Goal: Information Seeking & Learning: Learn about a topic

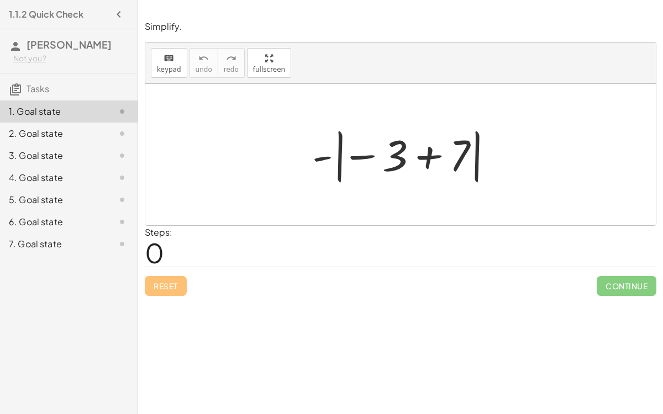
click at [427, 162] on div at bounding box center [405, 154] width 197 height 61
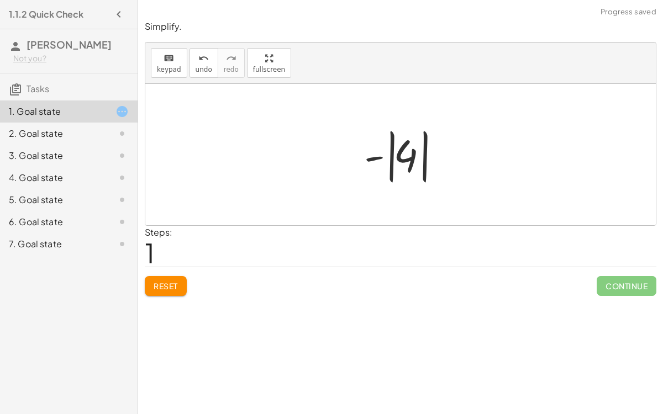
click at [402, 155] on div at bounding box center [405, 154] width 93 height 61
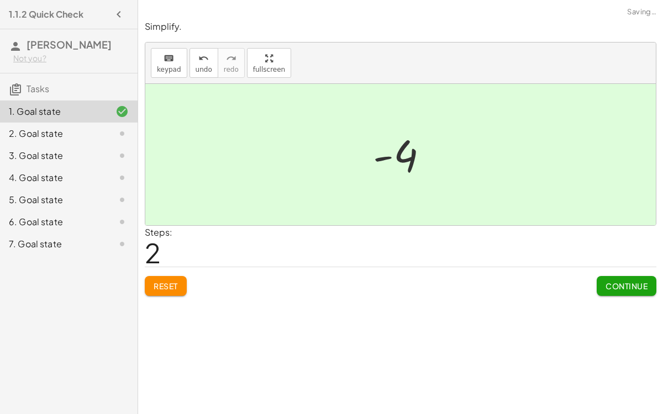
click at [619, 284] on span "Continue" at bounding box center [627, 286] width 42 height 10
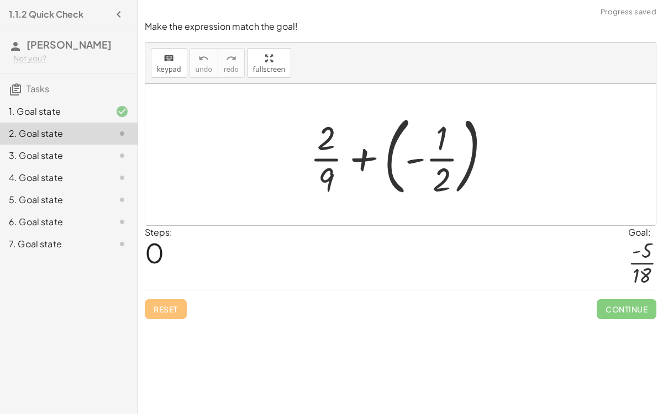
click at [439, 159] on div at bounding box center [405, 155] width 201 height 92
click at [412, 160] on div at bounding box center [405, 155] width 201 height 92
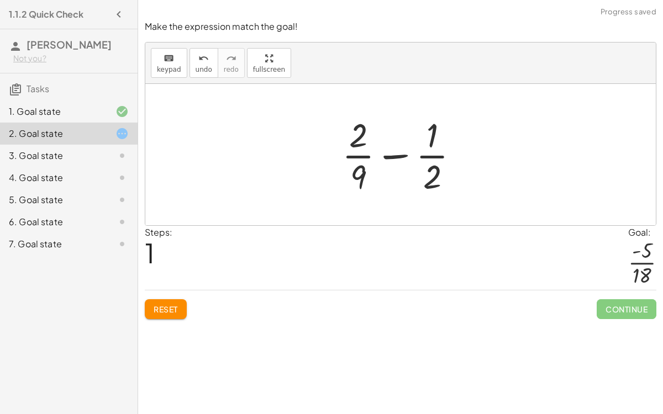
click at [389, 154] on div at bounding box center [405, 154] width 137 height 85
drag, startPoint x: 431, startPoint y: 180, endPoint x: 363, endPoint y: 146, distance: 76.1
click at [363, 146] on div at bounding box center [405, 154] width 137 height 85
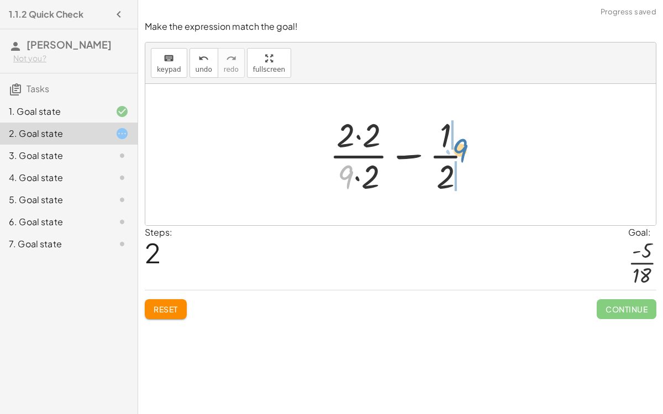
drag, startPoint x: 348, startPoint y: 169, endPoint x: 461, endPoint y: 144, distance: 116.5
click at [461, 144] on div at bounding box center [405, 154] width 163 height 85
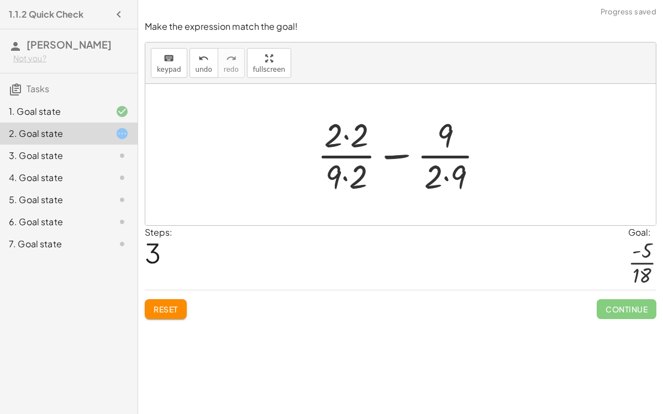
click at [451, 175] on div at bounding box center [405, 154] width 187 height 85
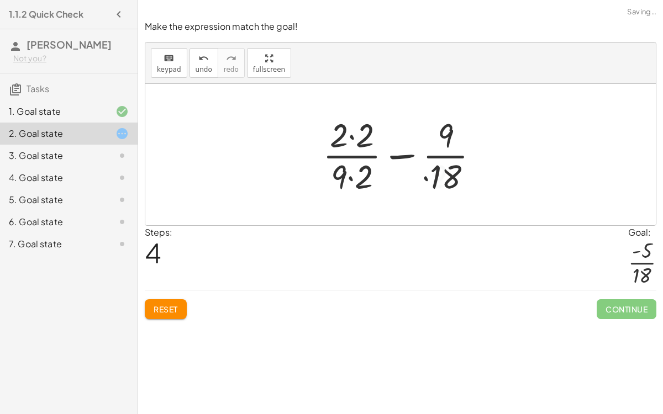
click at [352, 177] on div at bounding box center [405, 154] width 176 height 85
click at [351, 140] on div at bounding box center [405, 154] width 176 height 85
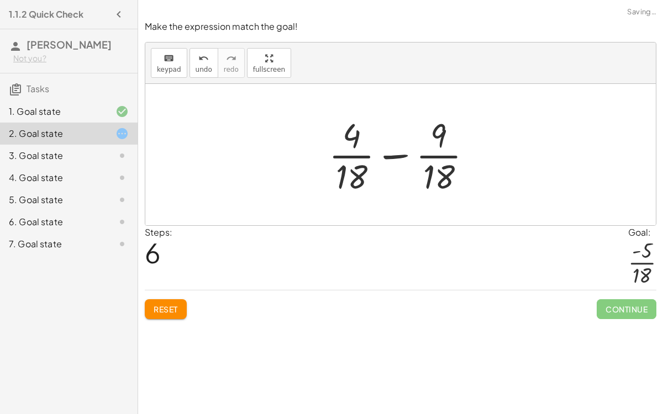
click at [401, 157] on div at bounding box center [404, 154] width 163 height 85
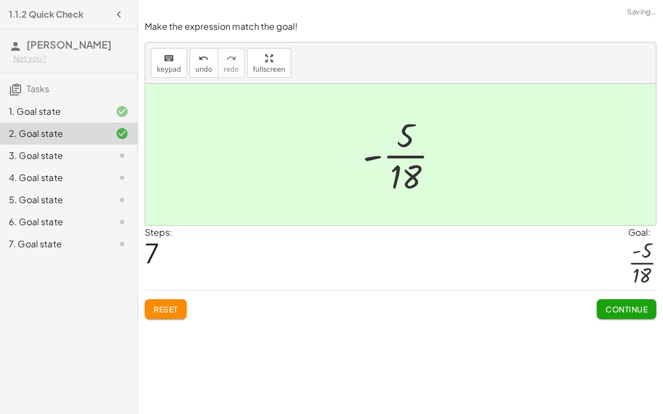
click at [616, 305] on span "Continue" at bounding box center [627, 310] width 42 height 10
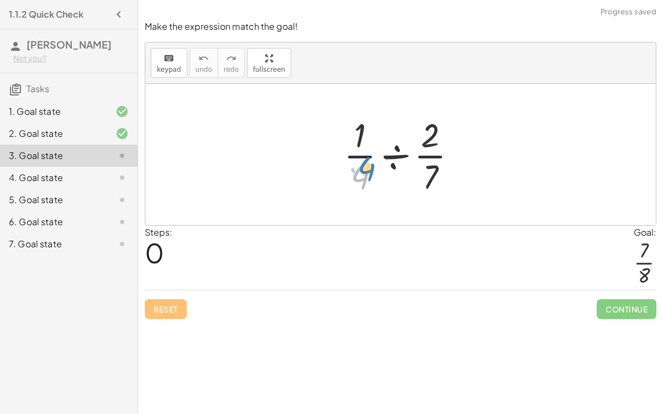
click at [366, 172] on div at bounding box center [404, 154] width 133 height 85
click at [434, 182] on div at bounding box center [404, 154] width 133 height 85
drag, startPoint x: 427, startPoint y: 138, endPoint x: 447, endPoint y: 192, distance: 57.7
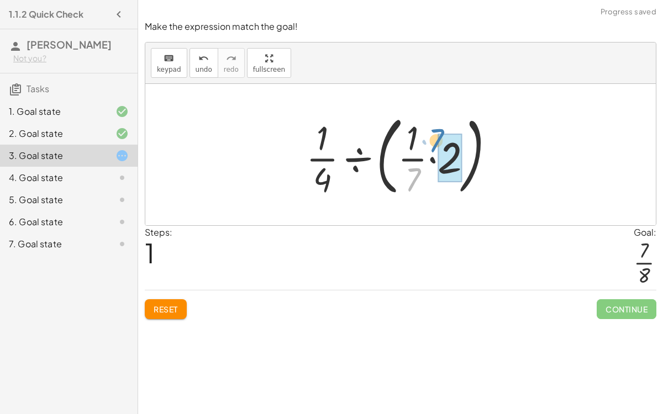
drag, startPoint x: 418, startPoint y: 181, endPoint x: 439, endPoint y: 141, distance: 45.3
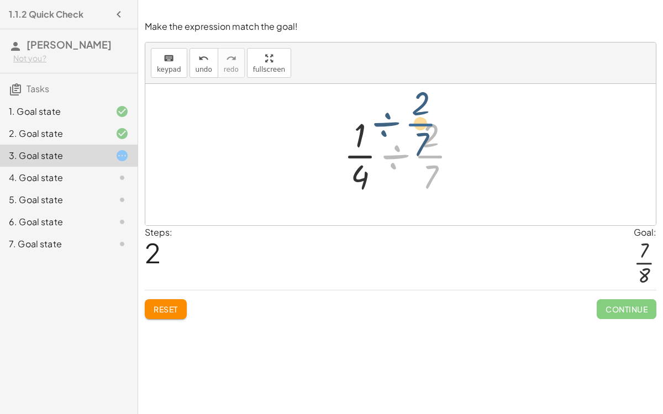
drag, startPoint x: 432, startPoint y: 161, endPoint x: 443, endPoint y: 153, distance: 14.3
click at [443, 153] on div at bounding box center [404, 154] width 133 height 85
click at [400, 157] on div at bounding box center [404, 154] width 133 height 85
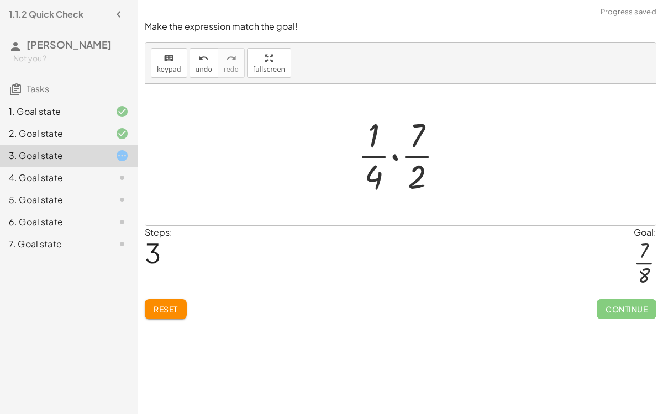
click at [395, 156] on div at bounding box center [405, 154] width 106 height 85
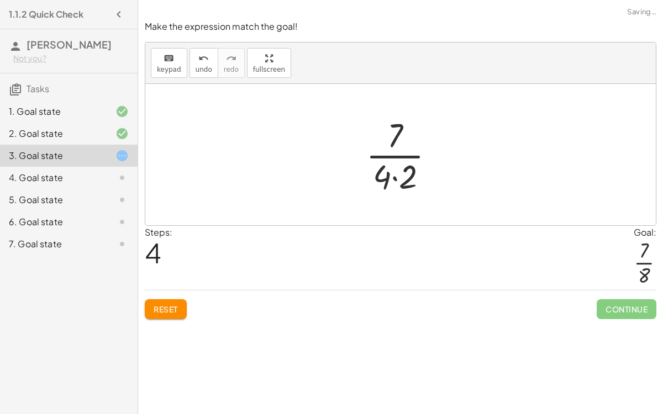
click at [395, 177] on div at bounding box center [404, 154] width 89 height 85
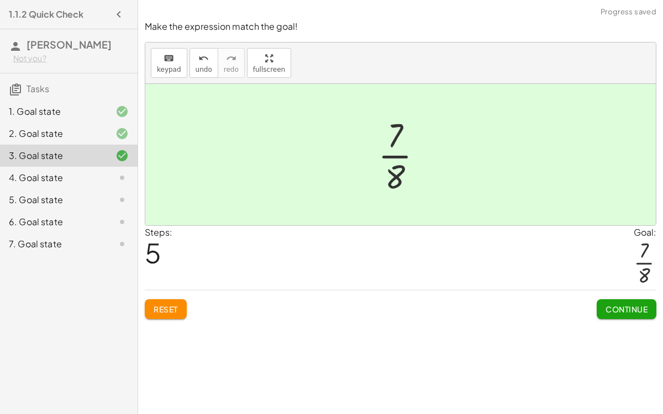
click at [611, 306] on span "Continue" at bounding box center [627, 310] width 42 height 10
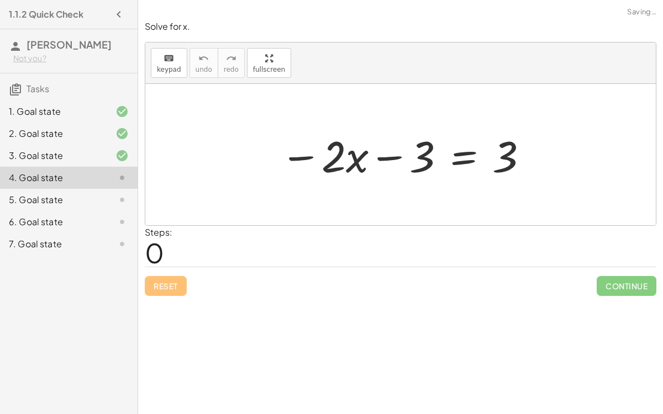
click at [386, 156] on div at bounding box center [405, 155] width 260 height 57
drag, startPoint x: 350, startPoint y: 157, endPoint x: 362, endPoint y: 159, distance: 12.3
click at [362, 159] on div at bounding box center [405, 155] width 260 height 57
drag, startPoint x: 425, startPoint y: 157, endPoint x: 517, endPoint y: 156, distance: 91.7
click at [517, 156] on div at bounding box center [405, 155] width 260 height 57
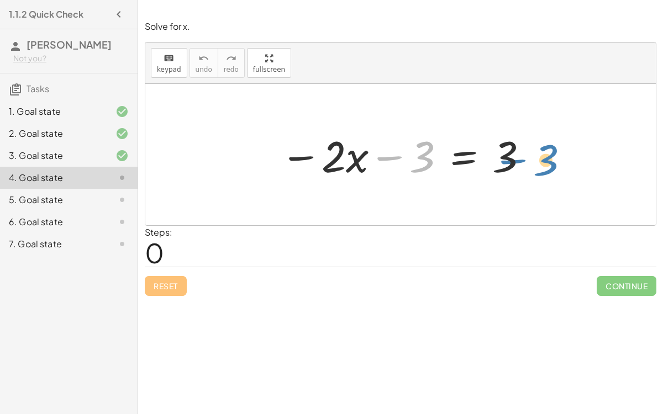
drag, startPoint x: 387, startPoint y: 155, endPoint x: 511, endPoint y: 160, distance: 123.9
click at [511, 160] on div at bounding box center [405, 155] width 260 height 57
drag, startPoint x: 509, startPoint y: 159, endPoint x: 535, endPoint y: 165, distance: 26.8
click at [535, 165] on div "3 − · 2 · x − 3 = 3" at bounding box center [401, 155] width 274 height 62
click at [307, 131] on div at bounding box center [405, 155] width 260 height 57
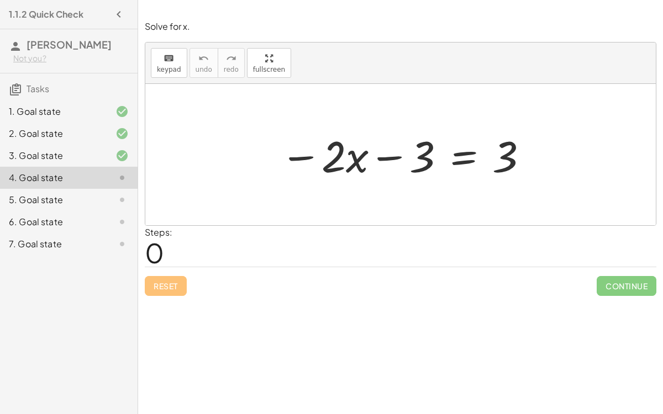
click at [353, 155] on div at bounding box center [405, 155] width 260 height 57
drag, startPoint x: 415, startPoint y: 161, endPoint x: 634, endPoint y: 157, distance: 219.4
drag, startPoint x: 305, startPoint y: 153, endPoint x: 410, endPoint y: 146, distance: 105.7
click at [410, 146] on div at bounding box center [405, 155] width 260 height 57
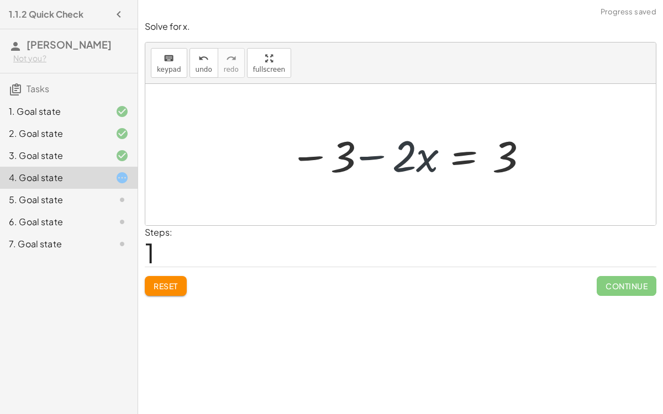
click at [381, 148] on div at bounding box center [405, 155] width 260 height 57
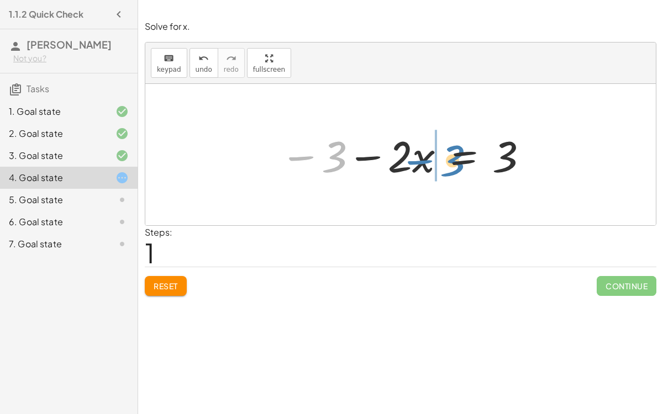
drag, startPoint x: 342, startPoint y: 149, endPoint x: 462, endPoint y: 151, distance: 120.0
click at [462, 151] on div at bounding box center [405, 155] width 260 height 57
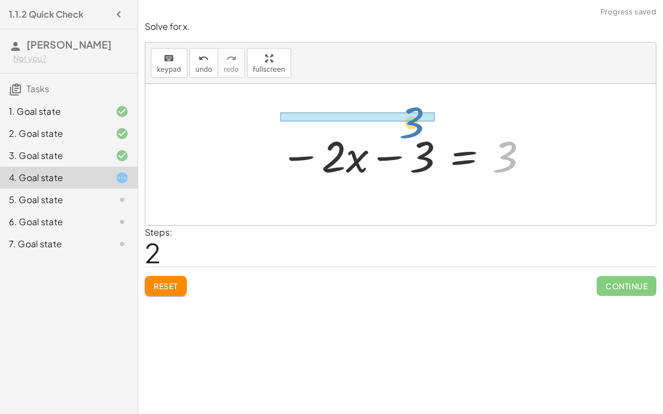
drag, startPoint x: 501, startPoint y: 163, endPoint x: 407, endPoint y: 123, distance: 102.2
click at [407, 124] on div "− · 2 · x − 3 = 3 − 3 − · 2 · x = 3 3 − · 2 · x − 3 = 3" at bounding box center [401, 155] width 274 height 62
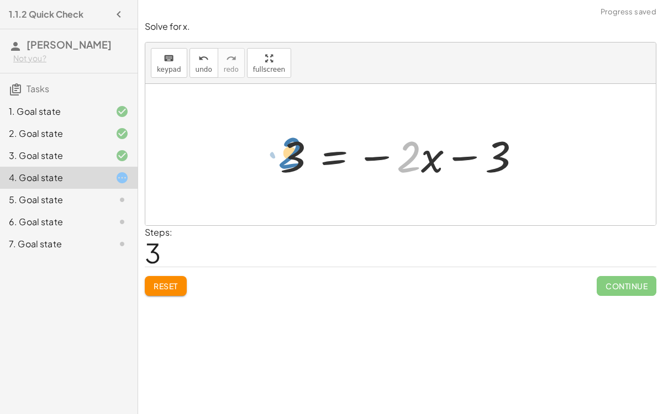
drag, startPoint x: 417, startPoint y: 162, endPoint x: 301, endPoint y: 158, distance: 116.7
click at [301, 158] on div at bounding box center [405, 155] width 260 height 57
drag, startPoint x: 405, startPoint y: 156, endPoint x: 447, endPoint y: 141, distance: 44.4
click at [447, 141] on div at bounding box center [405, 155] width 260 height 57
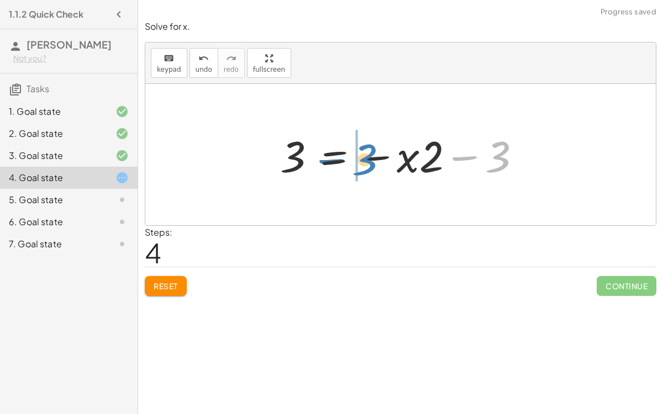
drag, startPoint x: 490, startPoint y: 158, endPoint x: 356, endPoint y: 161, distance: 133.8
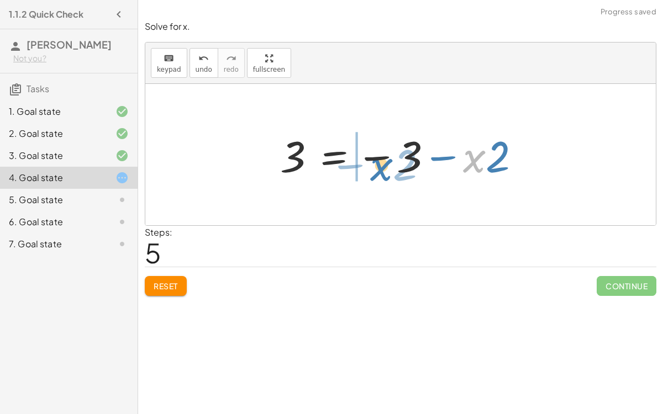
drag, startPoint x: 470, startPoint y: 168, endPoint x: 376, endPoint y: 176, distance: 94.9
click at [376, 176] on div at bounding box center [405, 155] width 260 height 57
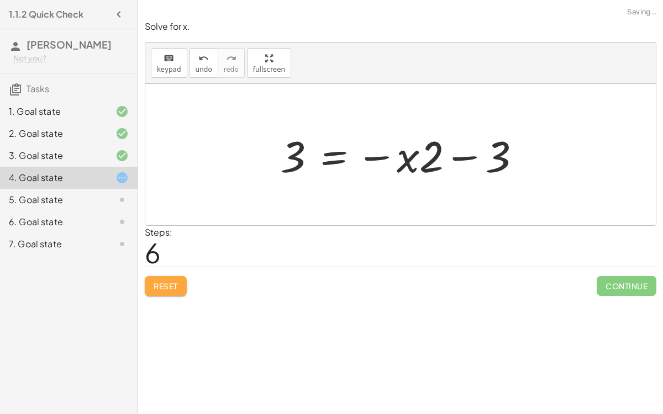
click at [168, 281] on span "Reset" at bounding box center [166, 286] width 24 height 10
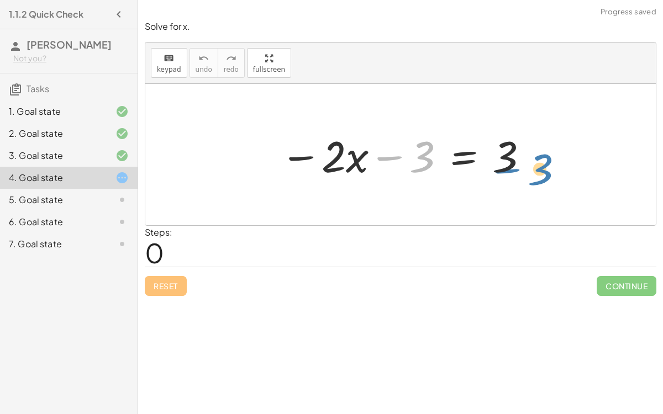
drag, startPoint x: 419, startPoint y: 158, endPoint x: 537, endPoint y: 168, distance: 117.6
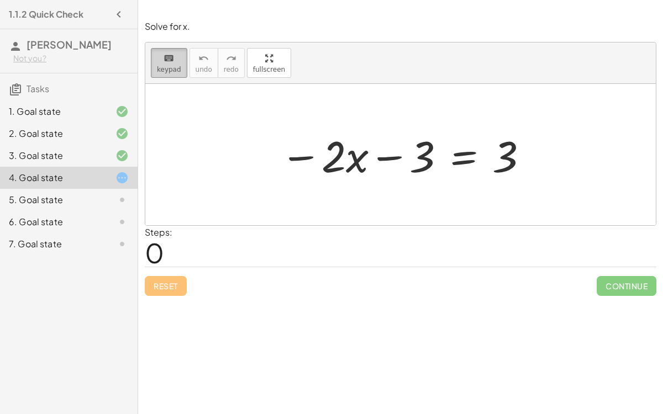
click at [158, 62] on div "keyboard" at bounding box center [169, 57] width 24 height 13
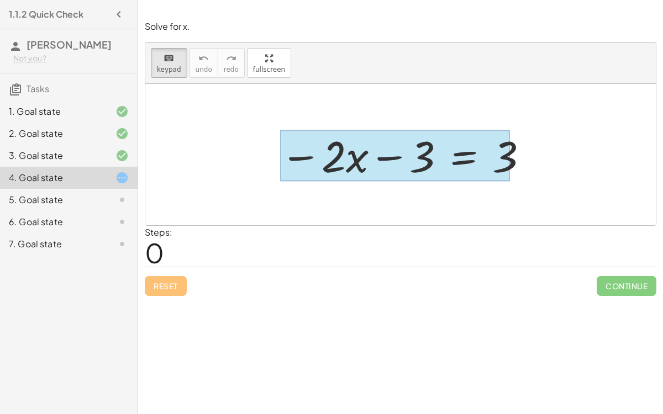
click at [466, 166] on div at bounding box center [395, 155] width 230 height 51
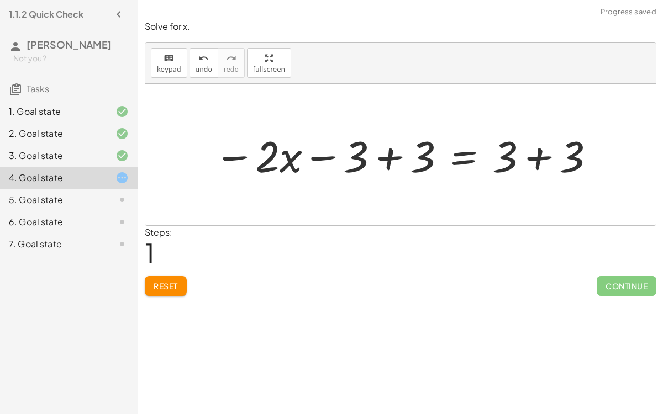
click at [393, 156] on div at bounding box center [404, 155] width 393 height 57
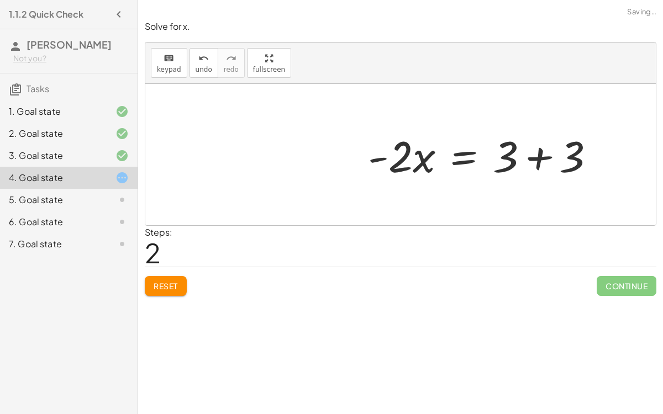
click at [549, 157] on div "− · 2 · x − 3 = 3 − · 2 · x − 3 + 3 = + 3 + 3 − · 2 · x + 0 = + 3 + 3 · 2 · x =…" at bounding box center [481, 155] width 261 height 62
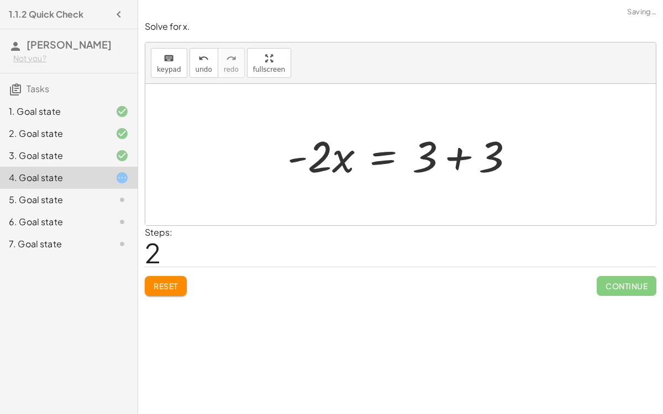
click at [455, 159] on div at bounding box center [405, 155] width 247 height 57
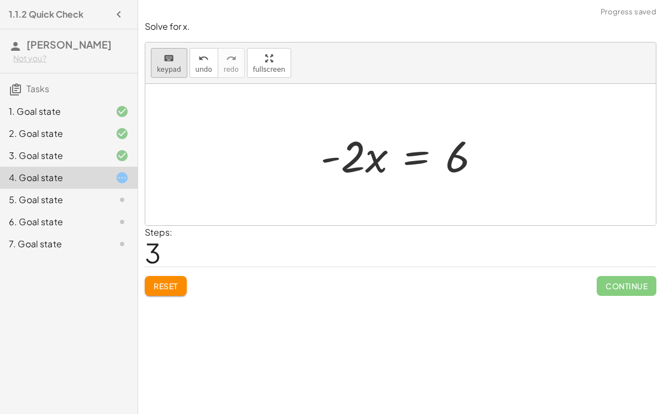
click at [167, 54] on icon "keyboard" at bounding box center [169, 58] width 11 height 13
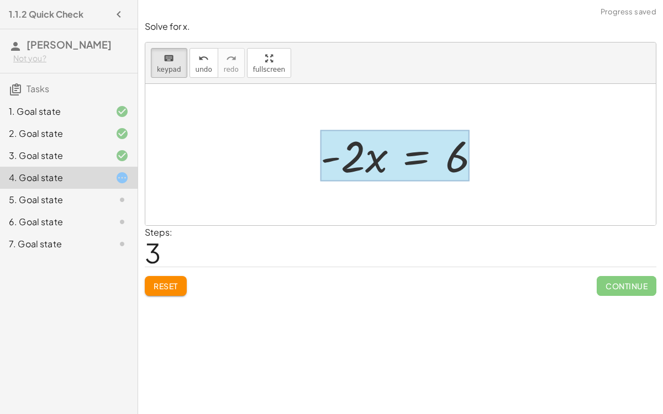
click at [407, 143] on div at bounding box center [395, 155] width 149 height 51
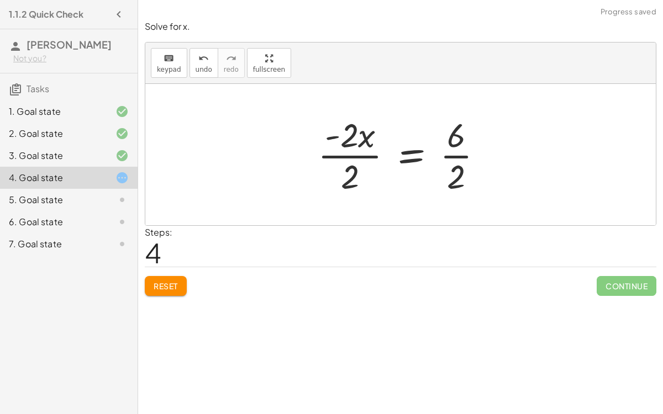
click at [366, 155] on div at bounding box center [405, 154] width 186 height 85
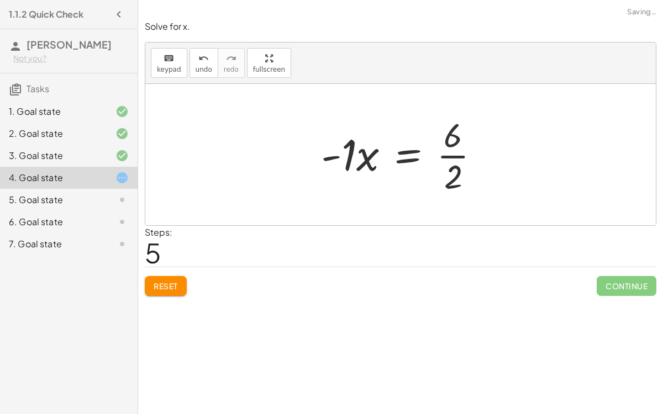
click at [448, 154] on div at bounding box center [405, 154] width 179 height 85
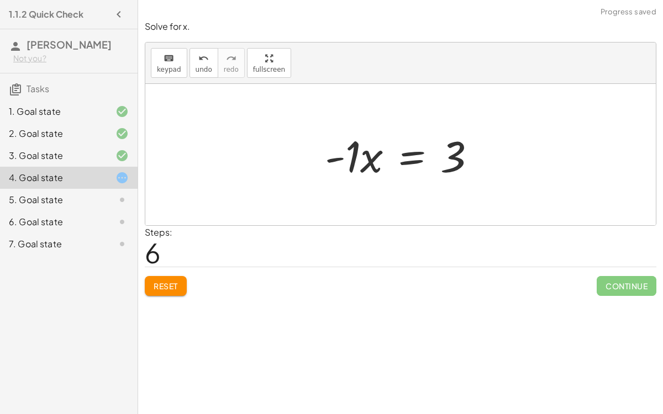
click at [356, 158] on div at bounding box center [404, 155] width 171 height 57
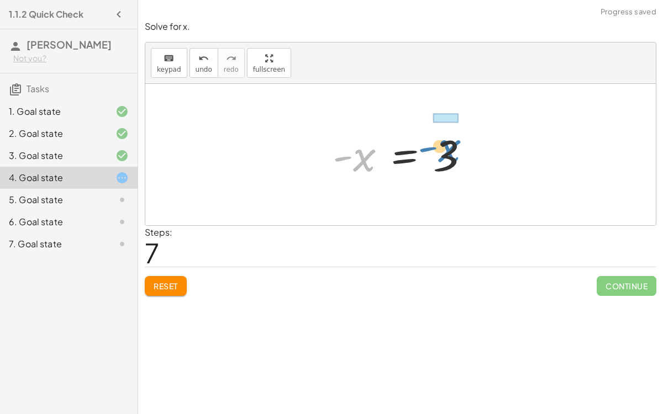
drag, startPoint x: 342, startPoint y: 158, endPoint x: 427, endPoint y: 145, distance: 86.6
click at [427, 145] on div at bounding box center [405, 155] width 156 height 55
click at [437, 154] on div at bounding box center [405, 155] width 156 height 55
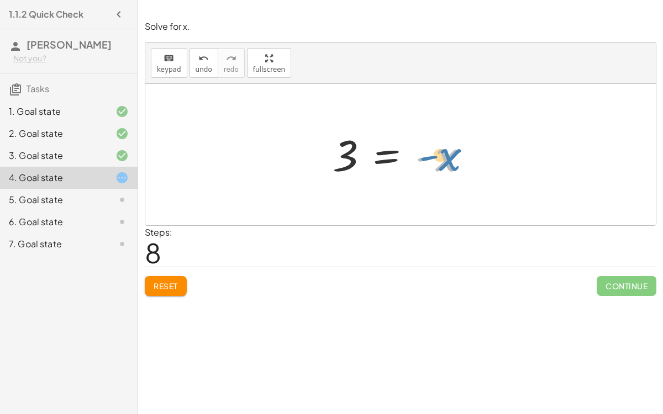
click at [424, 154] on div at bounding box center [405, 155] width 156 height 55
drag, startPoint x: 428, startPoint y: 159, endPoint x: 417, endPoint y: 160, distance: 11.1
click at [417, 160] on div at bounding box center [405, 155] width 156 height 55
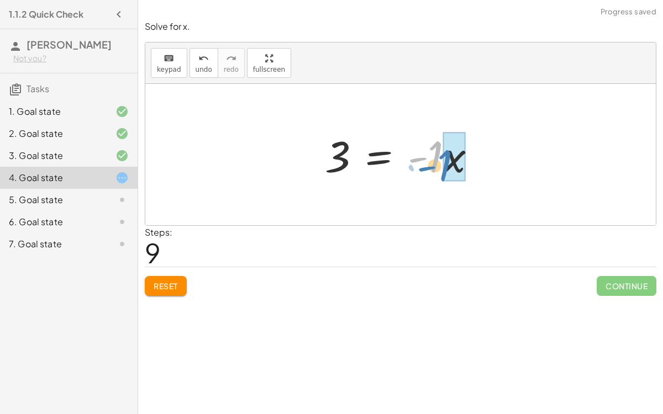
drag, startPoint x: 418, startPoint y: 159, endPoint x: 441, endPoint y: 166, distance: 23.8
click at [441, 166] on div at bounding box center [404, 155] width 171 height 57
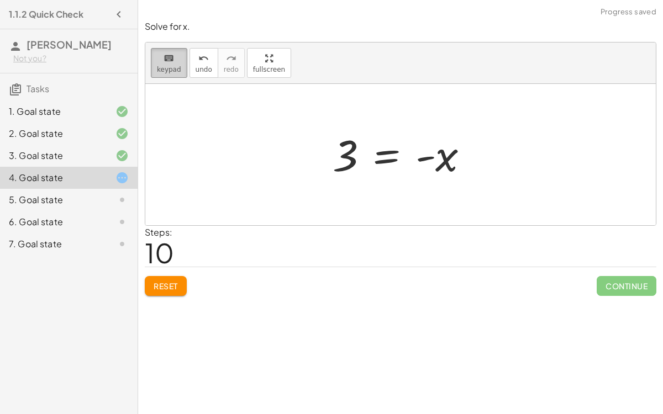
click at [170, 71] on span "keypad" at bounding box center [169, 70] width 24 height 8
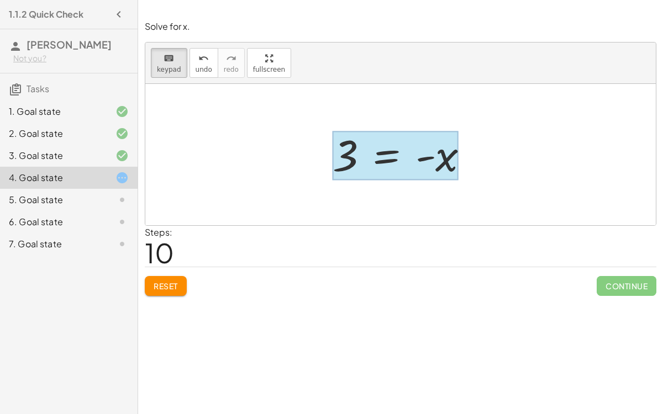
click at [381, 153] on div at bounding box center [395, 156] width 125 height 49
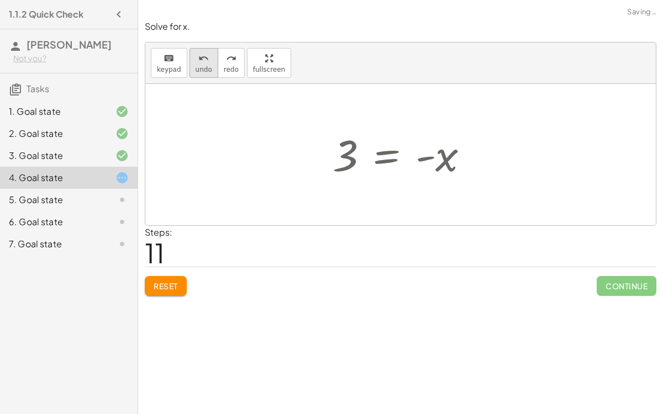
click at [197, 66] on span "undo" at bounding box center [204, 70] width 17 height 8
click at [166, 58] on icon "keyboard" at bounding box center [169, 58] width 11 height 13
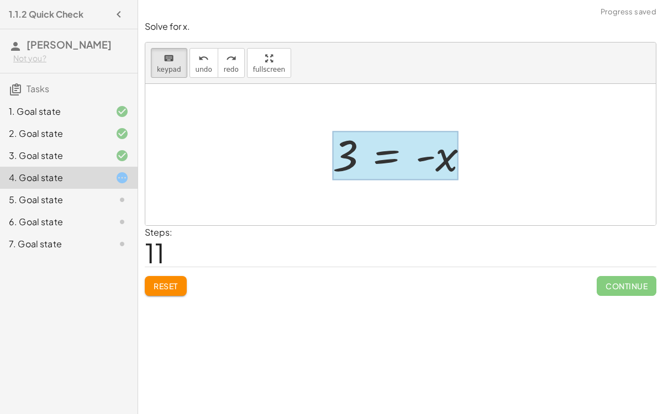
click at [384, 154] on div at bounding box center [395, 156] width 125 height 49
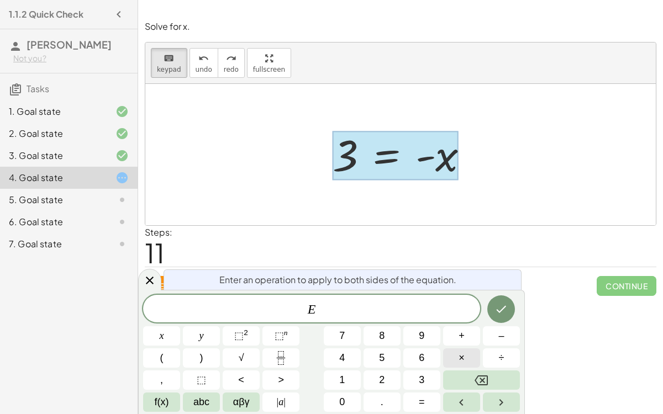
click at [459, 360] on span "×" at bounding box center [462, 358] width 6 height 15
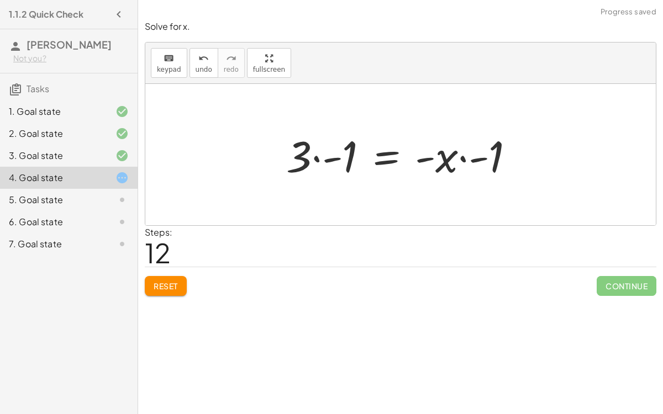
click at [326, 158] on div at bounding box center [405, 155] width 248 height 57
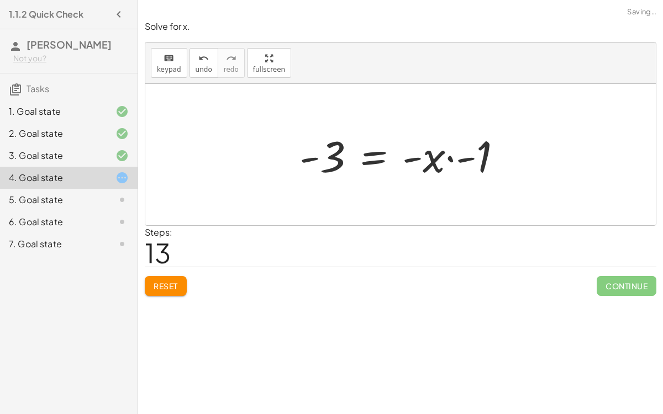
click at [476, 161] on div at bounding box center [405, 155] width 222 height 57
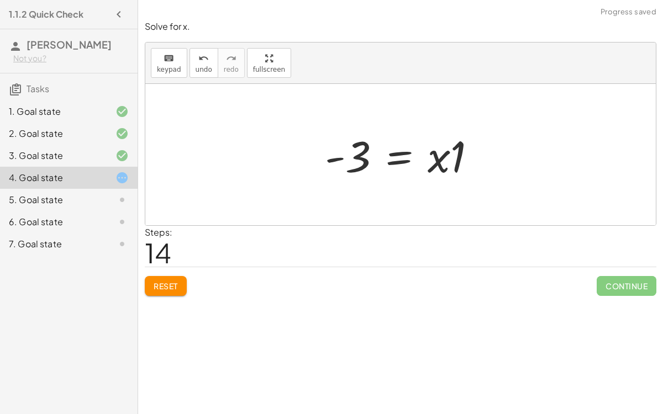
click at [440, 161] on div at bounding box center [404, 155] width 171 height 57
click at [455, 159] on div at bounding box center [404, 155] width 171 height 57
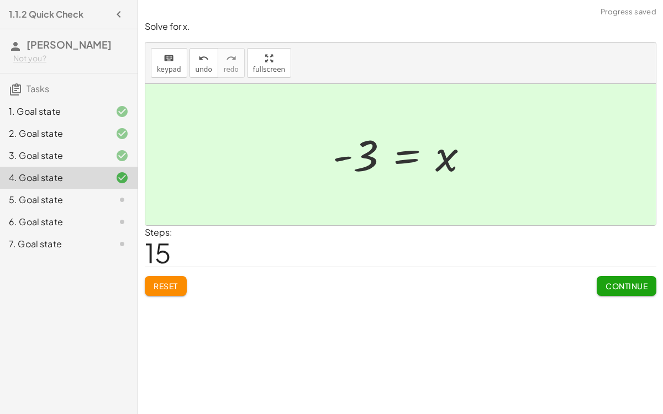
click at [606, 287] on span "Continue" at bounding box center [627, 286] width 42 height 10
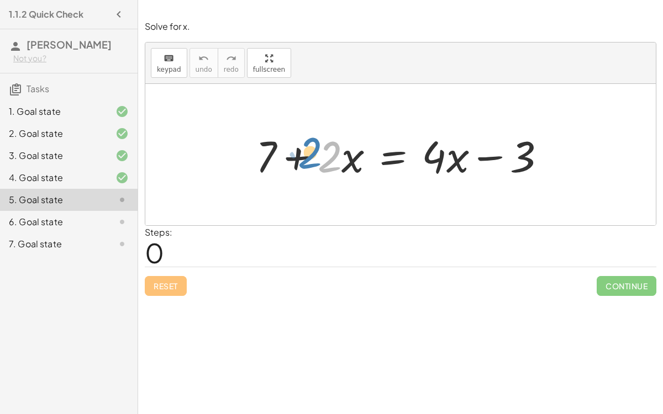
drag, startPoint x: 326, startPoint y: 158, endPoint x: 307, endPoint y: 154, distance: 18.6
click at [307, 154] on div at bounding box center [405, 155] width 310 height 57
drag, startPoint x: 350, startPoint y: 161, endPoint x: 462, endPoint y: 164, distance: 111.7
click at [462, 164] on div at bounding box center [405, 155] width 310 height 57
drag, startPoint x: 272, startPoint y: 153, endPoint x: 492, endPoint y: 151, distance: 220.0
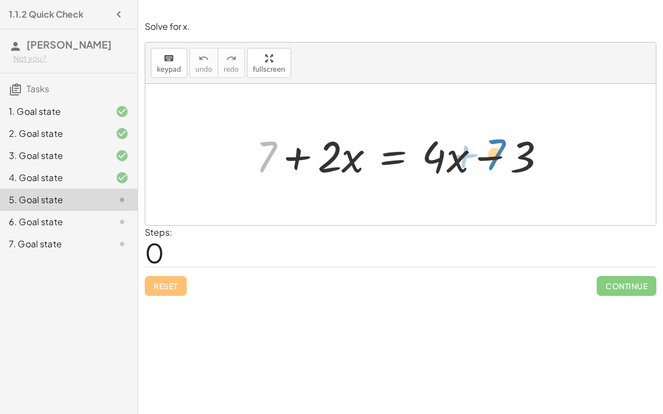
click at [492, 151] on div at bounding box center [405, 155] width 310 height 57
drag, startPoint x: 513, startPoint y: 158, endPoint x: 491, endPoint y: 169, distance: 24.5
click at [491, 169] on div at bounding box center [405, 155] width 310 height 57
click at [179, 65] on button "keyboard keypad" at bounding box center [169, 63] width 36 height 30
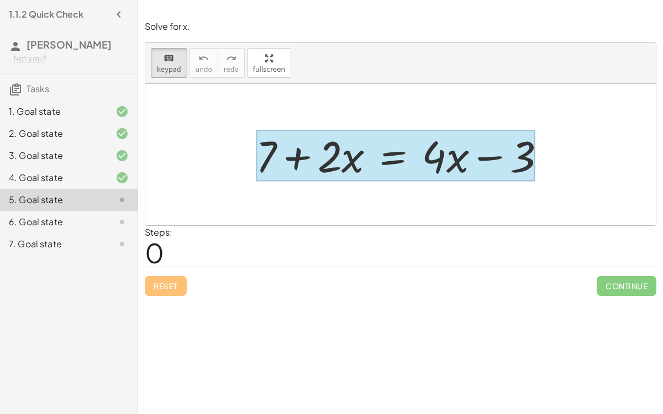
click at [392, 156] on div at bounding box center [396, 155] width 280 height 51
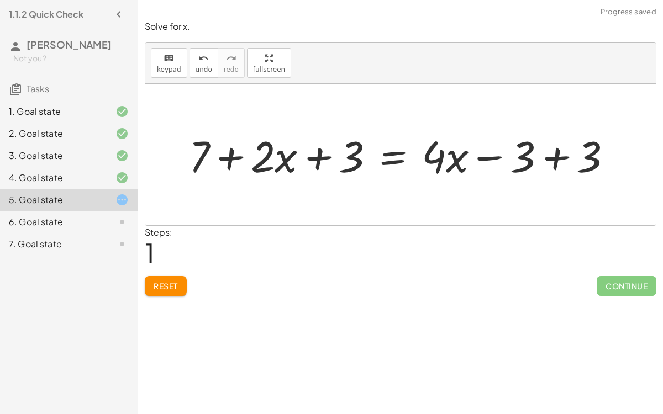
click at [312, 157] on div at bounding box center [404, 155] width 443 height 57
drag, startPoint x: 347, startPoint y: 159, endPoint x: 234, endPoint y: 158, distance: 113.3
click at [234, 158] on div at bounding box center [404, 155] width 443 height 57
click at [226, 153] on div at bounding box center [404, 155] width 443 height 57
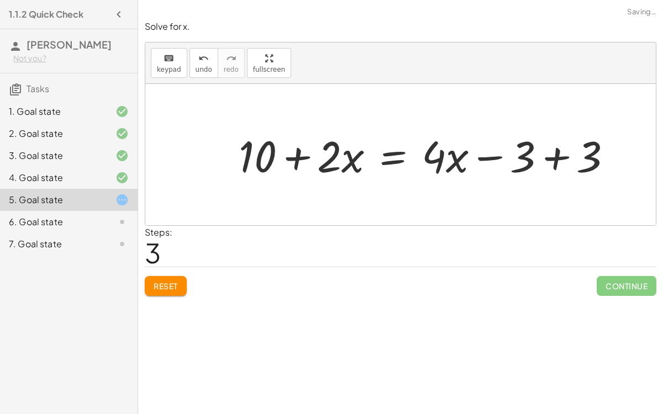
click at [558, 159] on div at bounding box center [429, 155] width 393 height 57
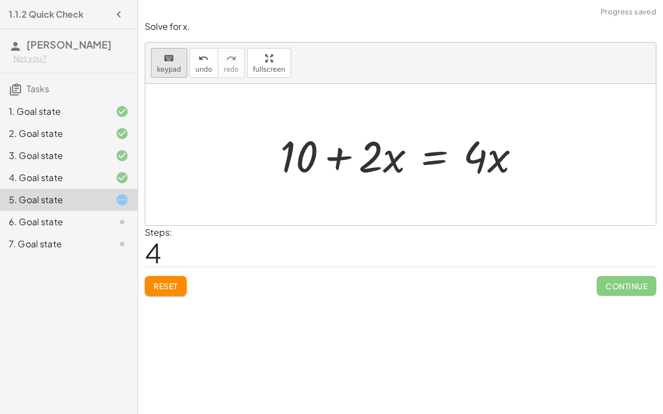
click at [157, 57] on div "keyboard" at bounding box center [169, 57] width 24 height 13
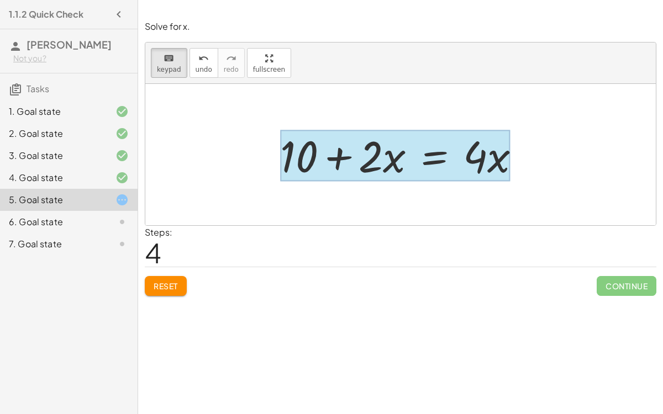
click at [407, 143] on div at bounding box center [395, 155] width 230 height 51
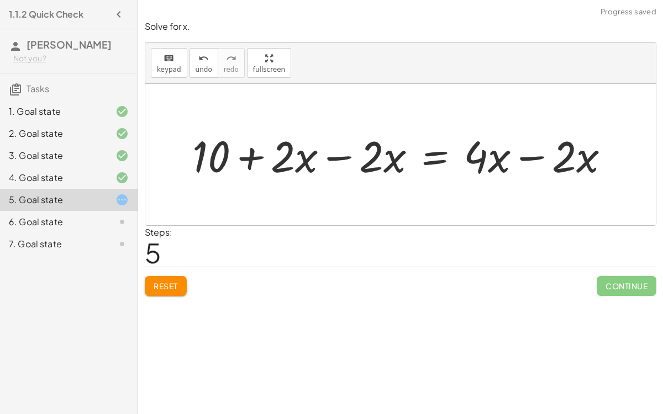
click at [339, 156] on div at bounding box center [405, 155] width 437 height 57
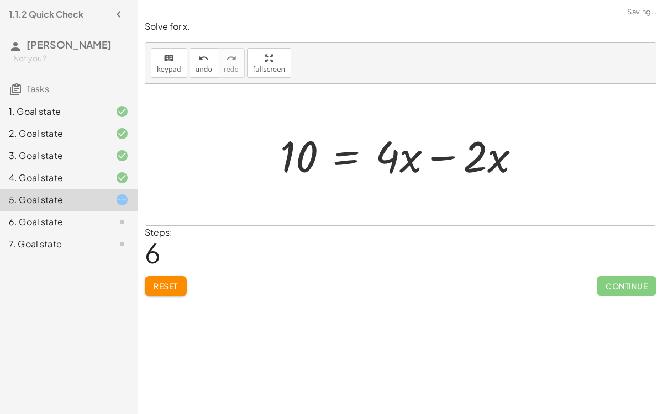
click at [443, 154] on div at bounding box center [405, 155] width 260 height 57
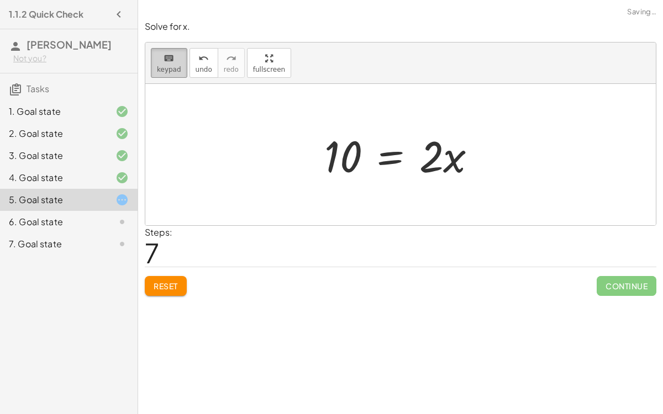
click at [160, 60] on div "keyboard" at bounding box center [169, 57] width 24 height 13
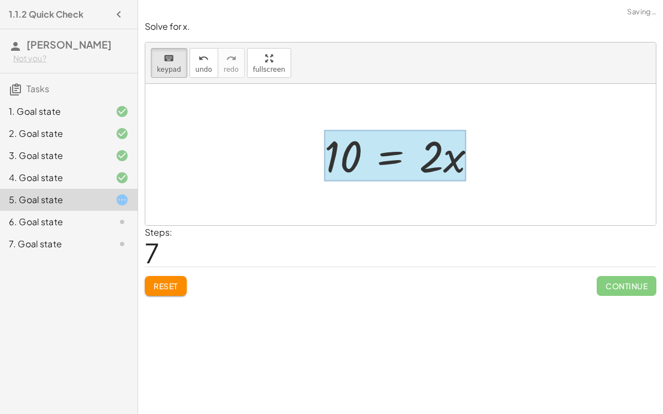
click at [390, 158] on div at bounding box center [395, 155] width 142 height 51
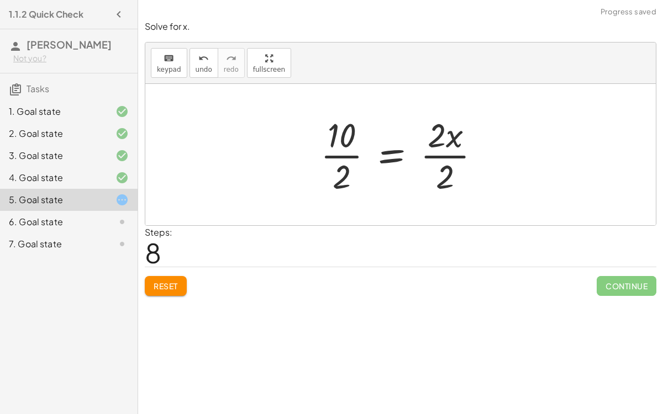
click at [440, 155] on div at bounding box center [405, 154] width 180 height 85
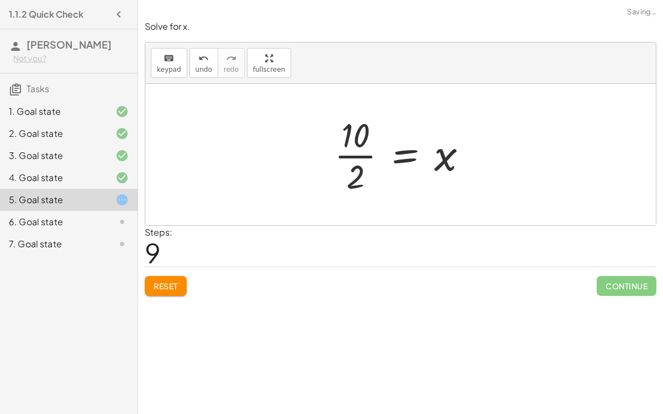
click at [348, 155] on div at bounding box center [405, 154] width 153 height 85
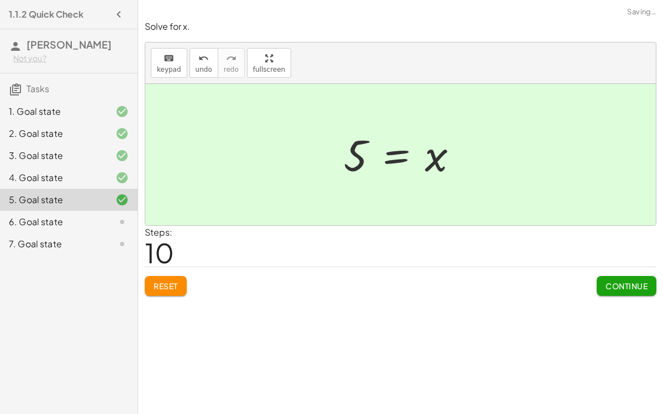
click at [642, 281] on span "Continue" at bounding box center [627, 286] width 42 height 10
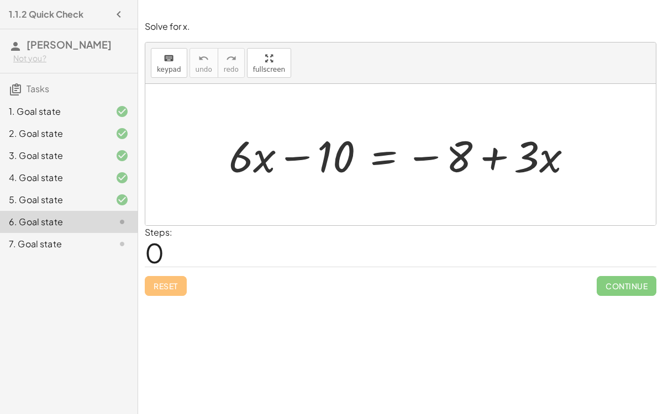
click at [116, 9] on icon "button" at bounding box center [118, 14] width 13 height 13
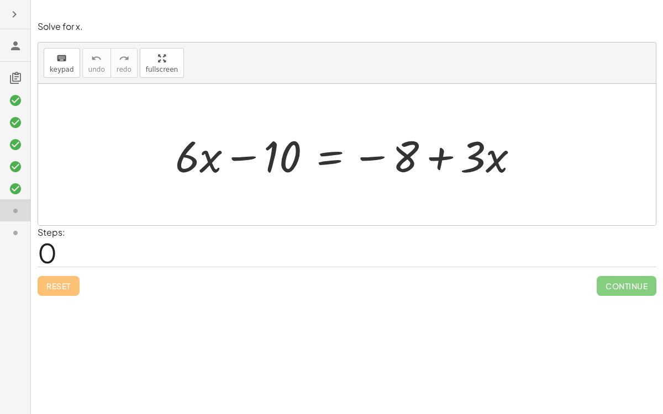
click at [10, 9] on icon "button" at bounding box center [14, 14] width 13 height 13
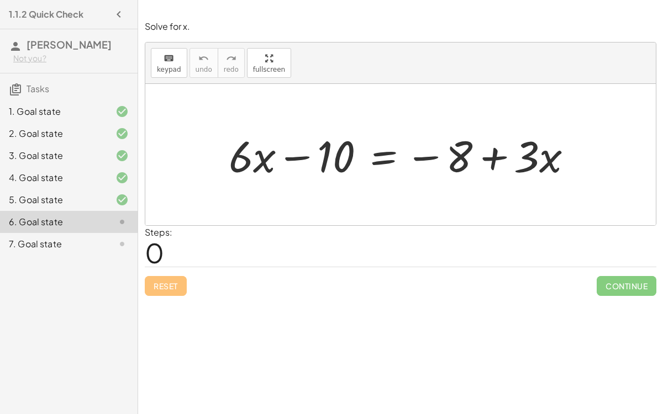
click at [114, 13] on icon "button" at bounding box center [118, 14] width 13 height 13
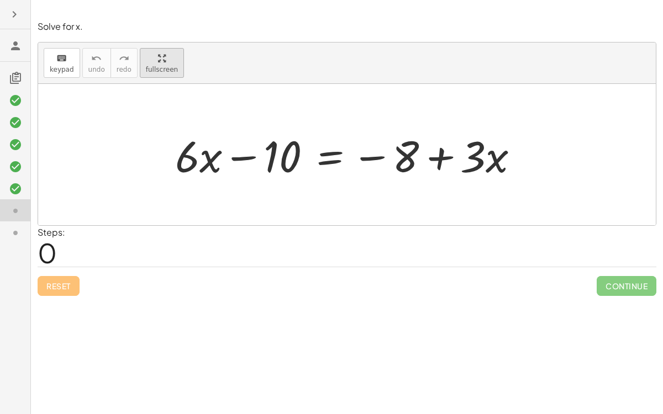
click at [139, 57] on div "keyboard keypad undo undo redo redo fullscreen + · 6 · x − 10 = − 8 + · 3 · x ×" at bounding box center [347, 134] width 618 height 183
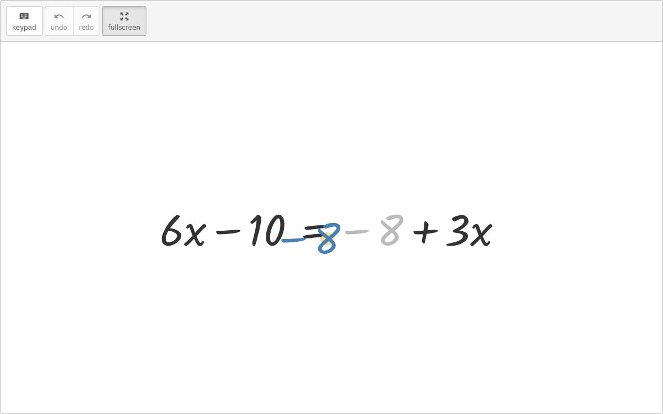
drag, startPoint x: 391, startPoint y: 224, endPoint x: 328, endPoint y: 231, distance: 62.9
click at [328, 231] on div at bounding box center [336, 228] width 364 height 57
click at [8, 13] on button "keyboard keypad" at bounding box center [24, 21] width 36 height 30
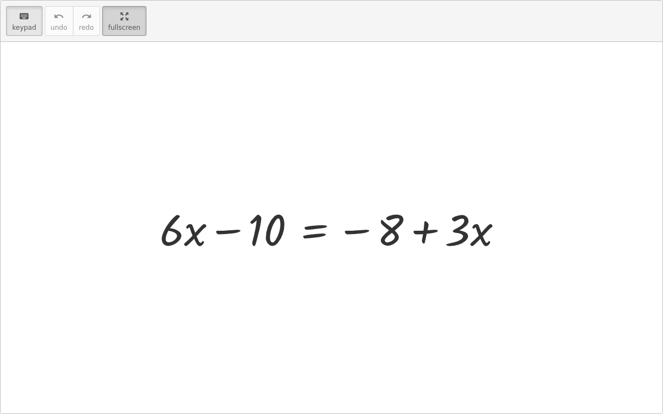
click at [0, 0] on div "Solve for x. keyboard keypad undo undo redo redo fullscreen + · 6 · x − 10 = − …" at bounding box center [0, 0] width 0 height 0
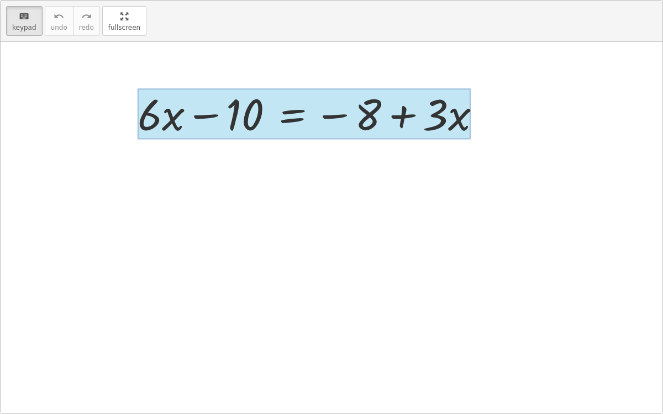
click at [342, 140] on div at bounding box center [304, 113] width 333 height 51
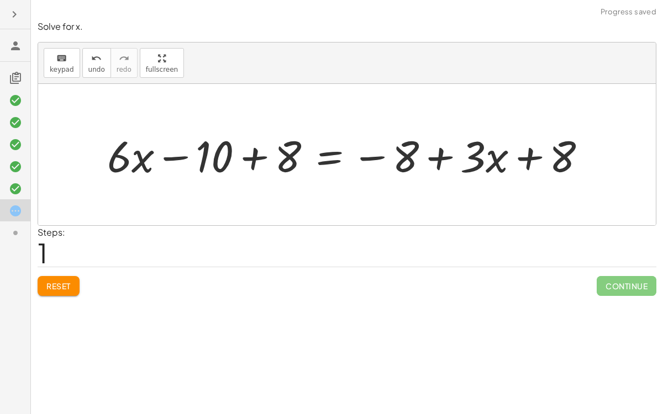
click at [260, 161] on div at bounding box center [351, 155] width 499 height 57
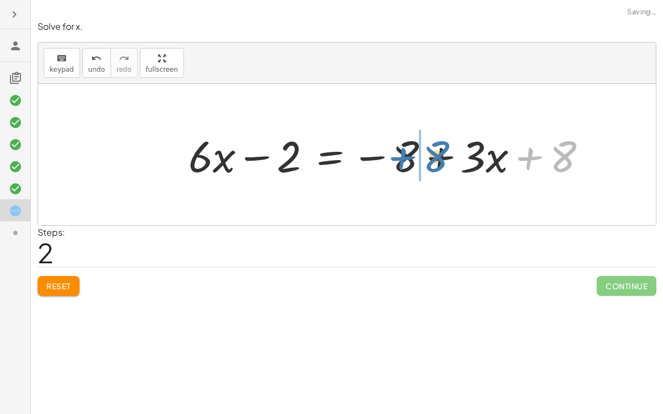
drag, startPoint x: 554, startPoint y: 156, endPoint x: 430, endPoint y: 156, distance: 124.3
click at [430, 156] on div at bounding box center [392, 155] width 418 height 57
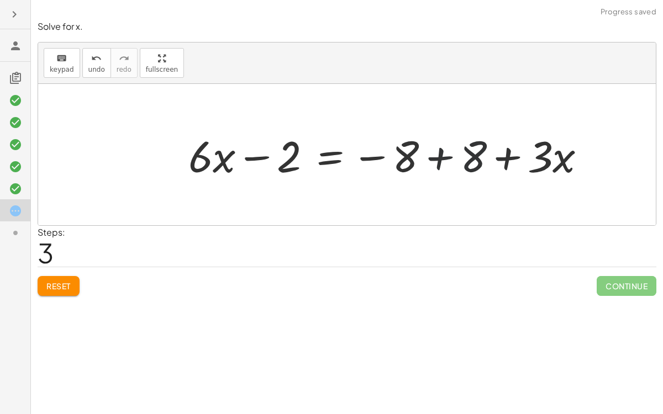
click at [432, 159] on div at bounding box center [392, 155] width 418 height 57
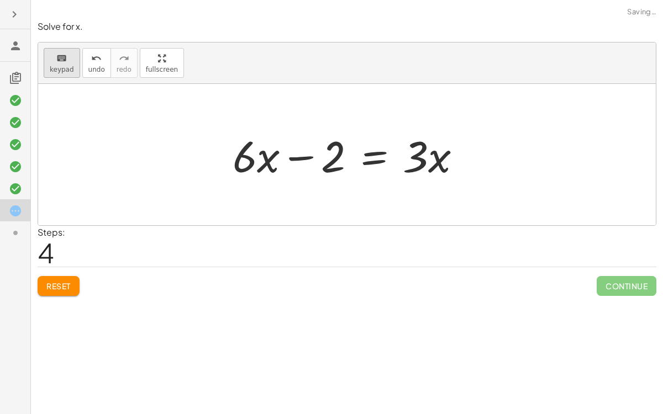
click at [60, 63] on icon "keyboard" at bounding box center [61, 58] width 11 height 13
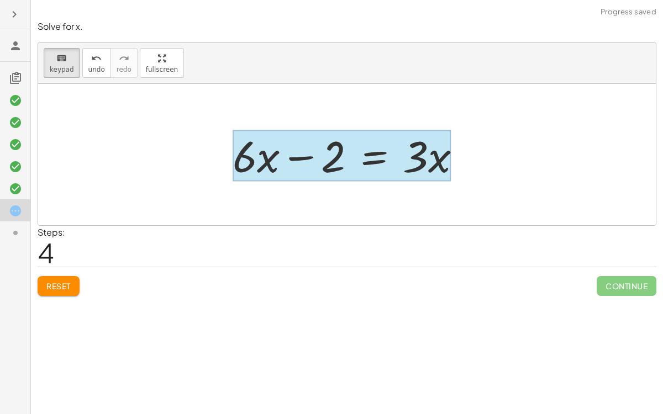
click at [350, 161] on div at bounding box center [342, 155] width 218 height 51
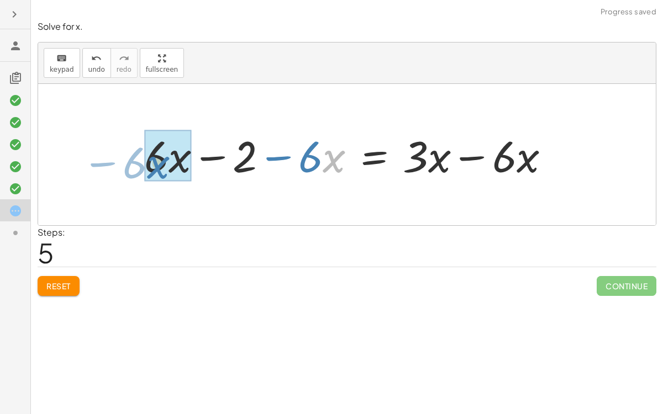
drag, startPoint x: 323, startPoint y: 165, endPoint x: 147, endPoint y: 171, distance: 175.8
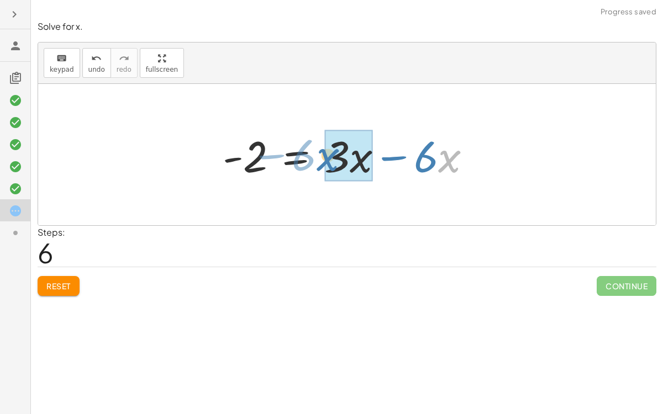
drag, startPoint x: 439, startPoint y: 156, endPoint x: 318, endPoint y: 155, distance: 120.5
click at [318, 155] on div at bounding box center [351, 155] width 269 height 57
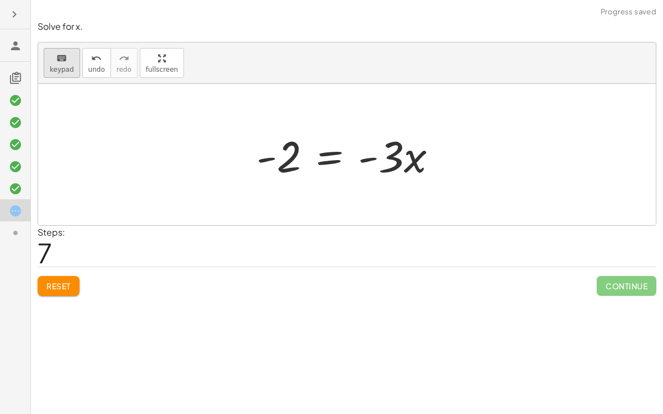
click at [65, 63] on div "keyboard" at bounding box center [62, 57] width 24 height 13
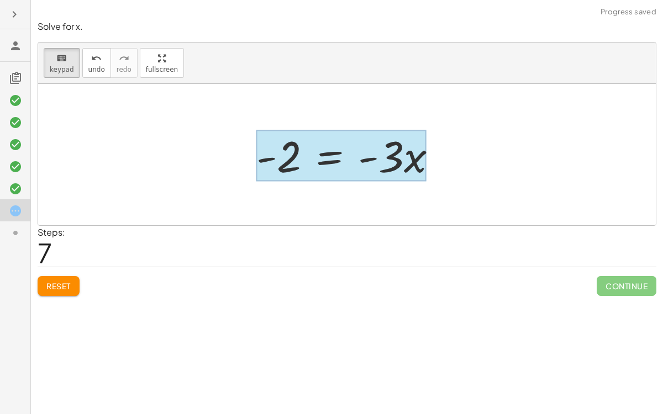
click at [349, 160] on div at bounding box center [341, 155] width 170 height 51
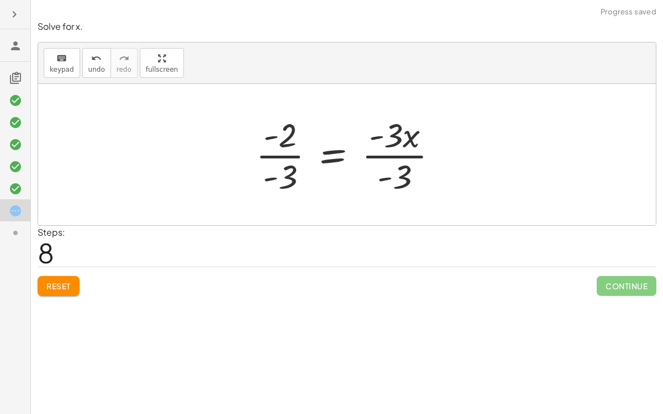
click at [269, 157] on div at bounding box center [351, 154] width 202 height 85
click at [393, 156] on div at bounding box center [351, 154] width 202 height 85
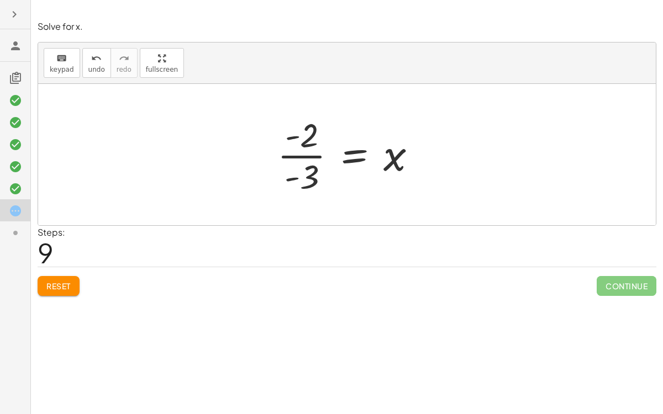
click at [296, 140] on div at bounding box center [351, 154] width 159 height 85
drag, startPoint x: 292, startPoint y: 136, endPoint x: 282, endPoint y: 164, distance: 30.1
click at [282, 164] on div at bounding box center [351, 154] width 159 height 85
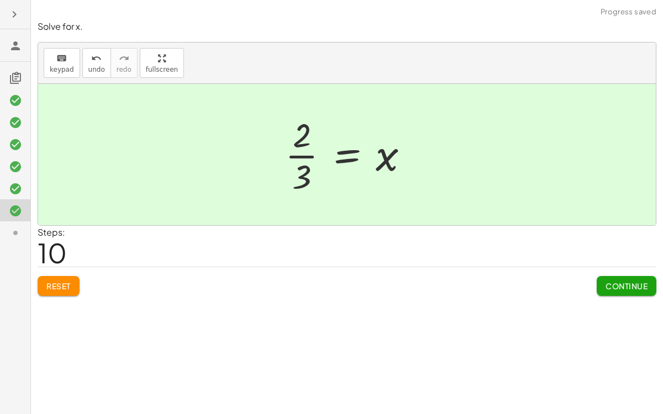
click at [600, 280] on button "Continue" at bounding box center [627, 286] width 60 height 20
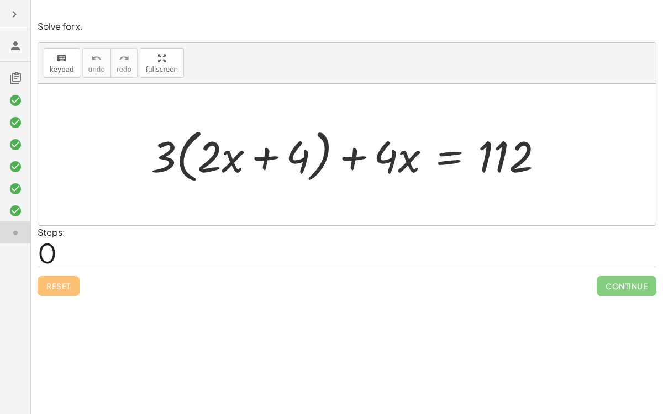
click at [164, 159] on div at bounding box center [351, 155] width 413 height 64
drag, startPoint x: 168, startPoint y: 159, endPoint x: 223, endPoint y: 156, distance: 55.4
click at [223, 156] on div at bounding box center [351, 155] width 413 height 64
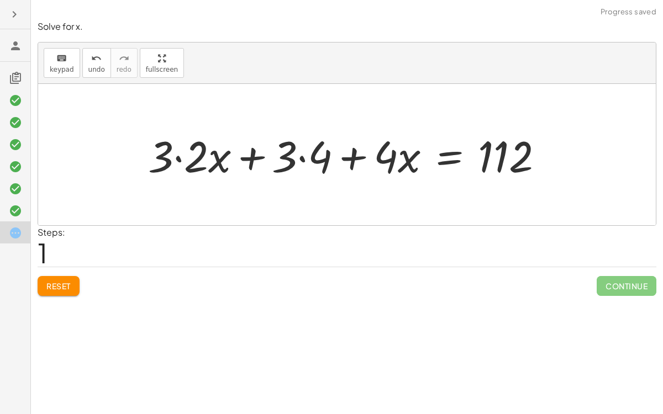
click at [181, 157] on div at bounding box center [350, 155] width 415 height 57
click at [307, 154] on div at bounding box center [368, 155] width 380 height 57
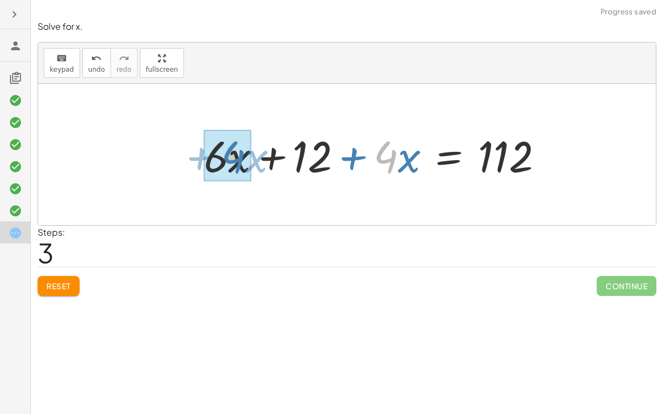
drag, startPoint x: 390, startPoint y: 162, endPoint x: 239, endPoint y: 163, distance: 150.3
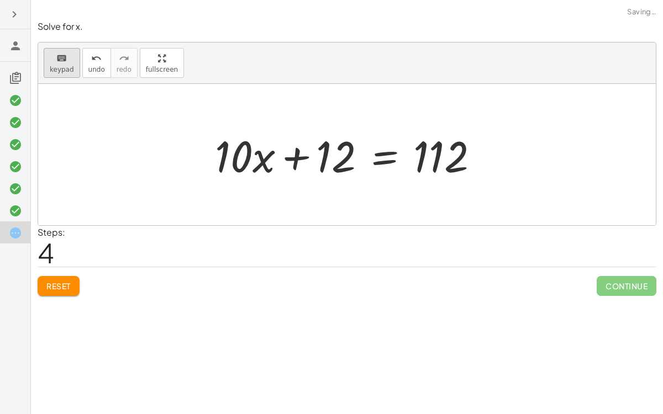
click at [54, 59] on div "keyboard" at bounding box center [62, 57] width 24 height 13
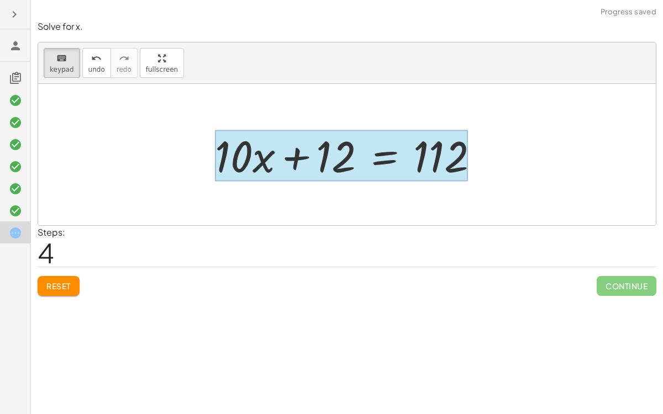
click at [361, 160] on div at bounding box center [341, 155] width 253 height 51
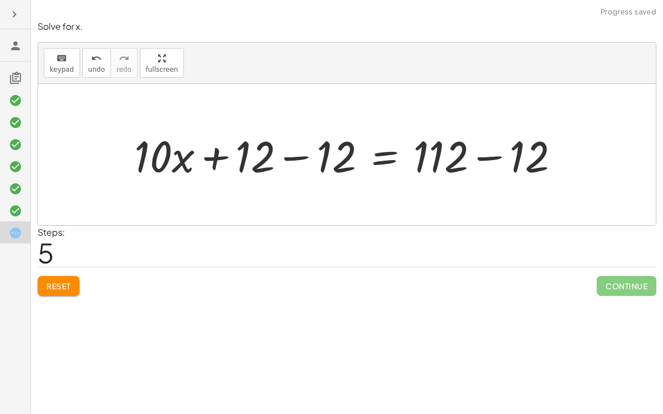
click at [298, 154] on div at bounding box center [351, 155] width 445 height 57
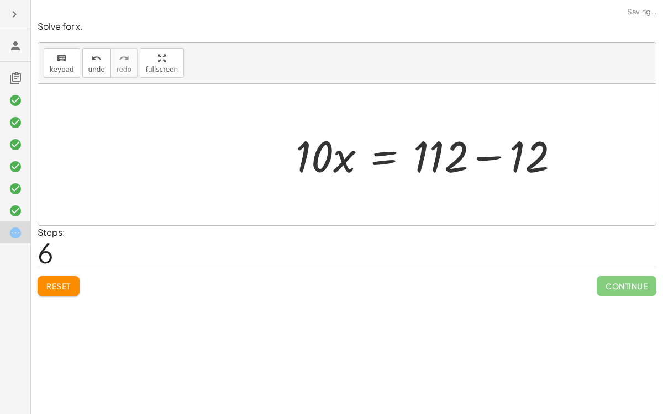
click at [481, 155] on div at bounding box center [432, 155] width 284 height 57
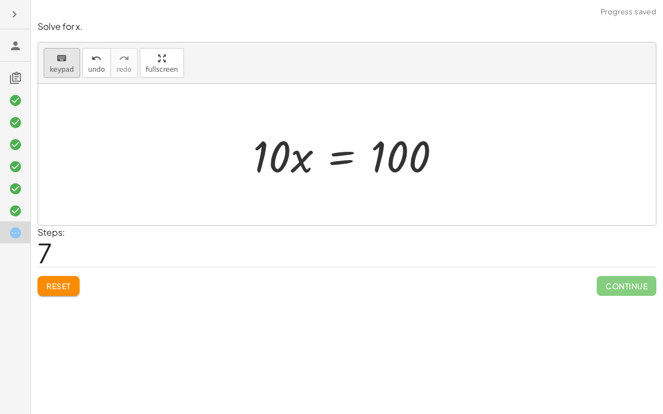
click at [69, 55] on div "keyboard" at bounding box center [62, 57] width 24 height 13
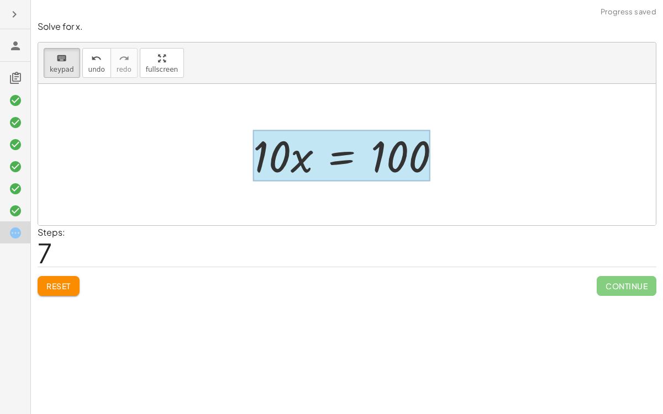
click at [327, 146] on div at bounding box center [341, 155] width 177 height 51
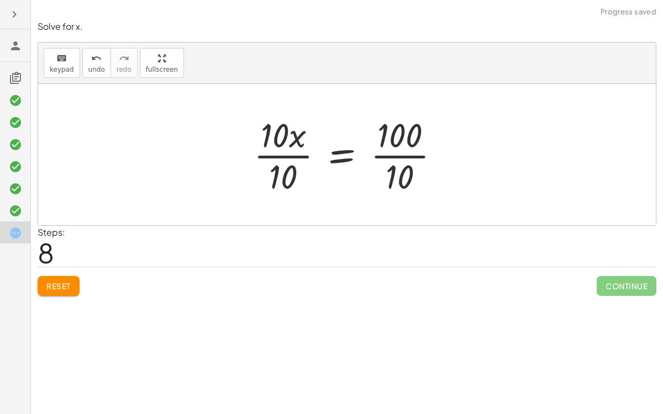
click at [295, 153] on div at bounding box center [351, 154] width 206 height 85
click at [402, 154] on div at bounding box center [370, 154] width 170 height 85
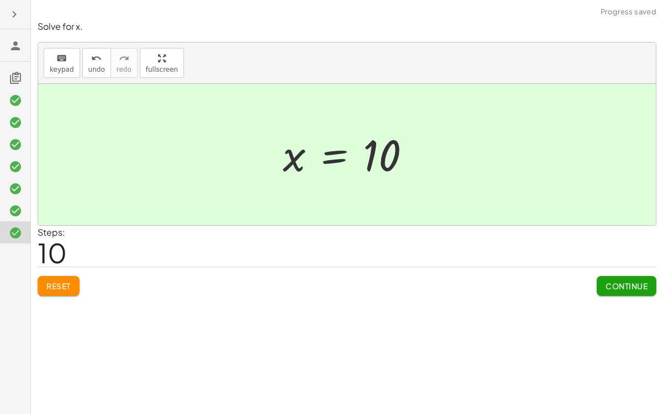
click at [613, 279] on button "Continue" at bounding box center [627, 286] width 60 height 20
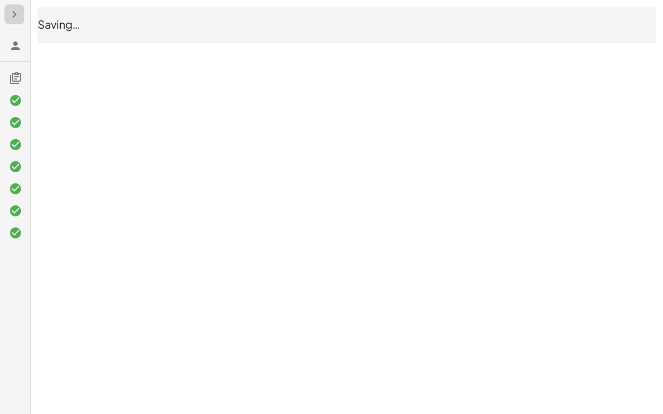
click at [16, 6] on button "button" at bounding box center [14, 14] width 20 height 20
